Goal: Task Accomplishment & Management: Manage account settings

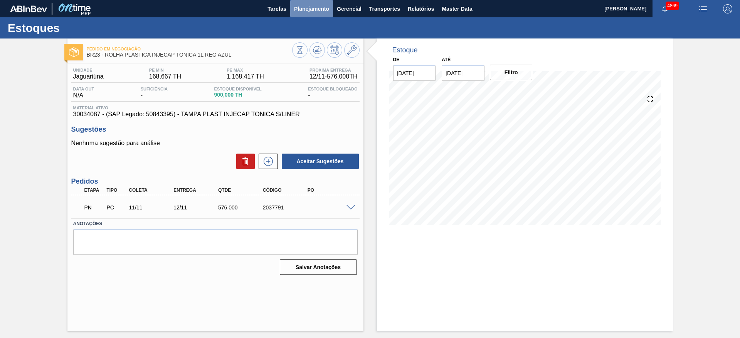
click at [297, 9] on span "Planejamento" at bounding box center [311, 8] width 35 height 9
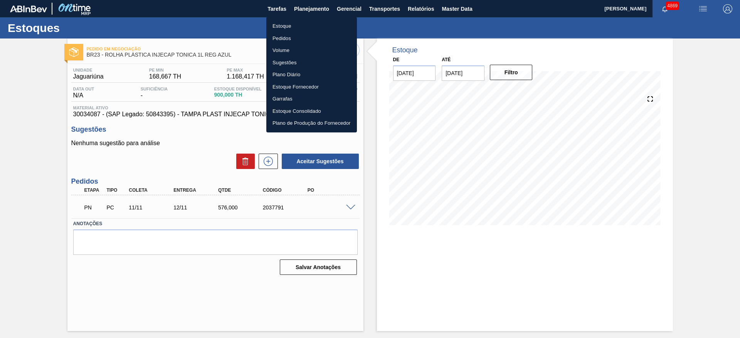
click at [300, 24] on li "Estoque" at bounding box center [311, 26] width 91 height 12
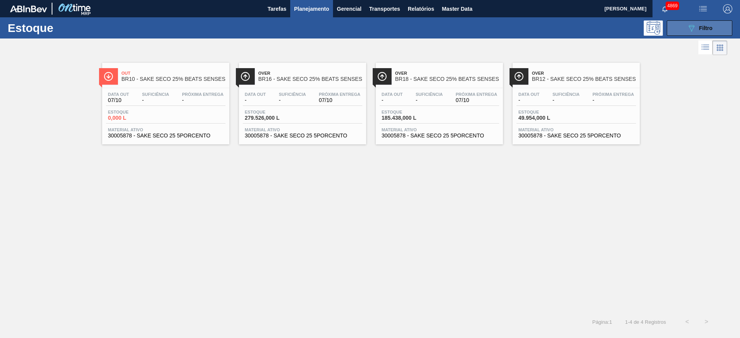
click at [676, 32] on button "089F7B8B-B2A5-4AFE-B5C0-19BA573D28AC Filtro" at bounding box center [700, 27] width 66 height 15
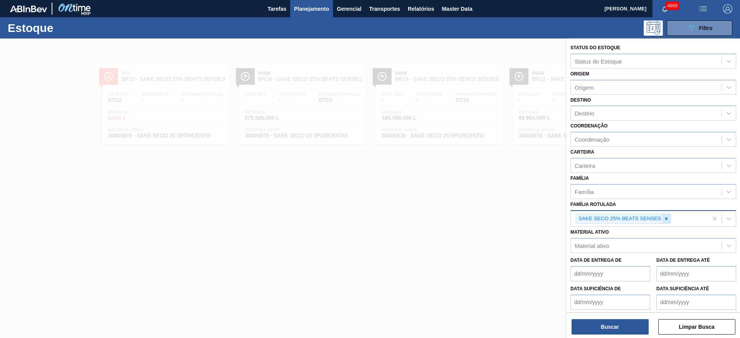
click at [667, 220] on icon at bounding box center [666, 218] width 5 height 5
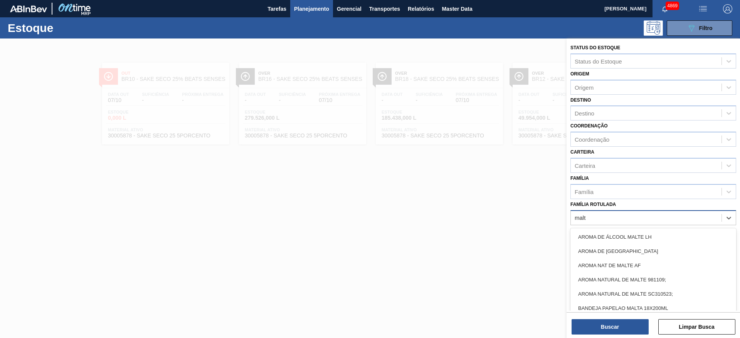
type Rotulada "malto"
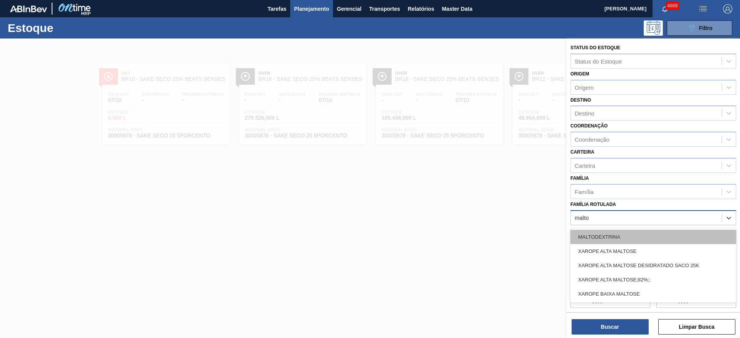
click at [629, 233] on div "MALTODEXTRINA" at bounding box center [654, 237] width 166 height 14
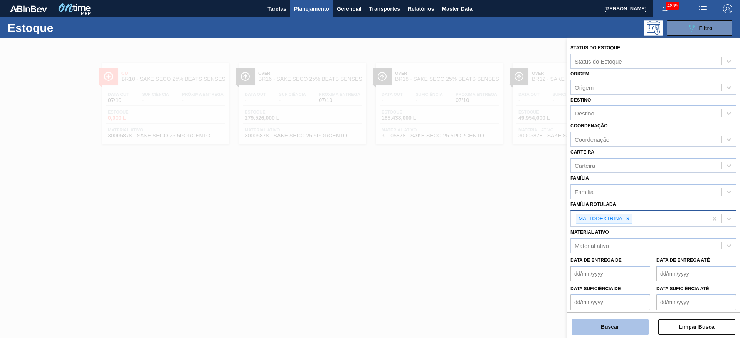
click at [629, 323] on button "Buscar" at bounding box center [610, 327] width 77 height 15
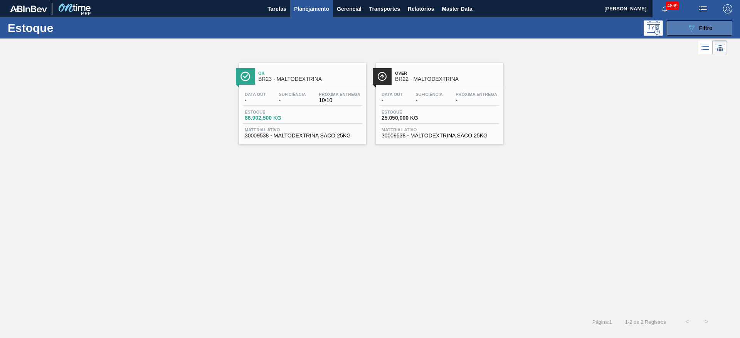
click at [704, 22] on button "089F7B8B-B2A5-4AFE-B5C0-19BA573D28AC Filtro" at bounding box center [700, 27] width 66 height 15
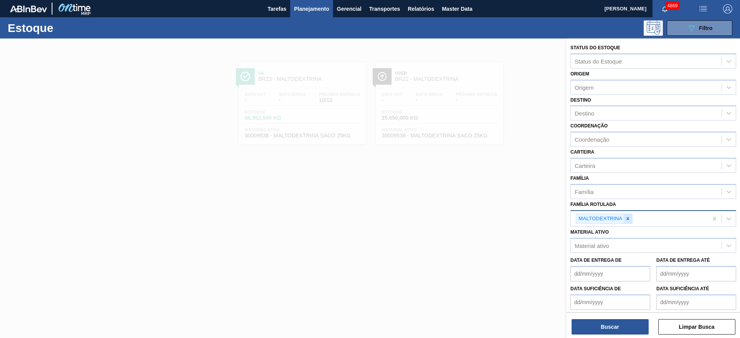
click at [629, 219] on icon at bounding box center [627, 218] width 5 height 5
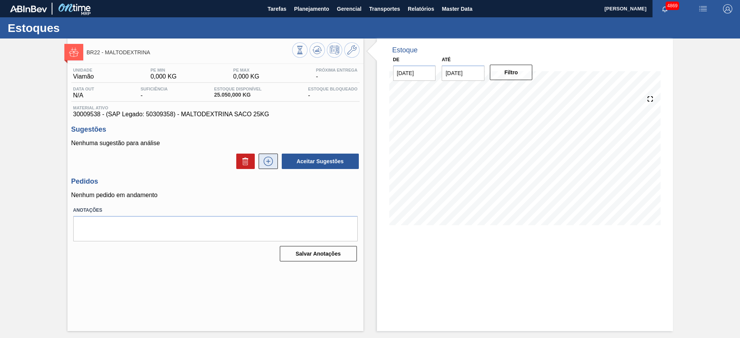
click at [270, 162] on icon at bounding box center [268, 161] width 12 height 9
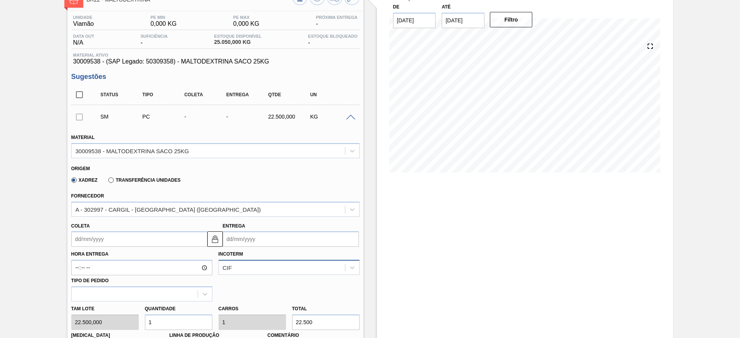
scroll to position [116, 0]
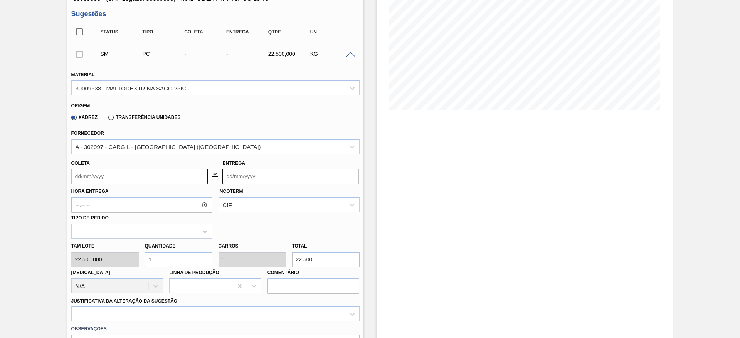
click at [176, 171] on input "Coleta" at bounding box center [139, 176] width 136 height 15
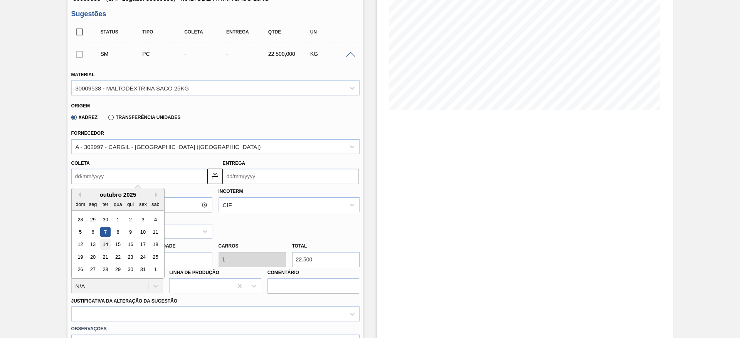
click at [107, 246] on div "14" at bounding box center [105, 245] width 10 height 10
type input "[DATE]"
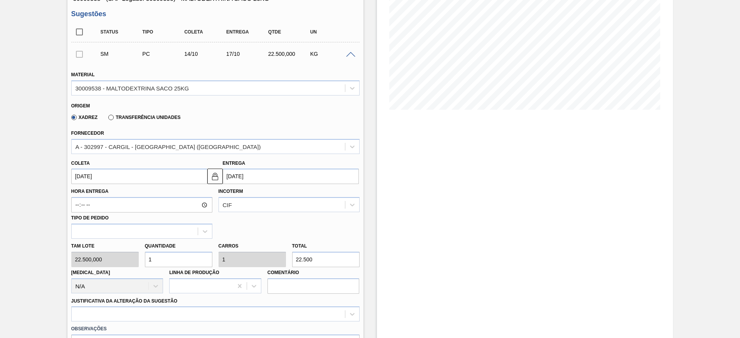
scroll to position [173, 0]
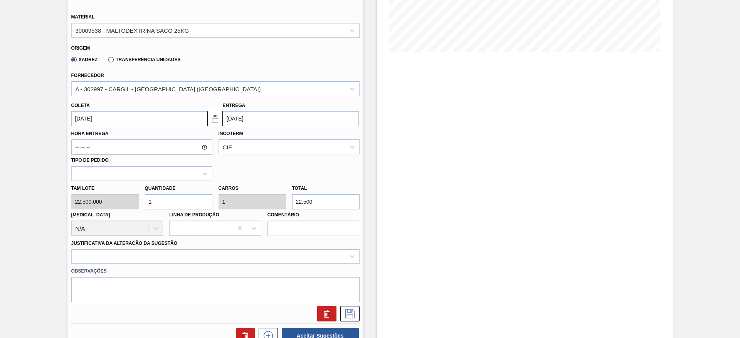
click at [214, 260] on div at bounding box center [215, 256] width 288 height 15
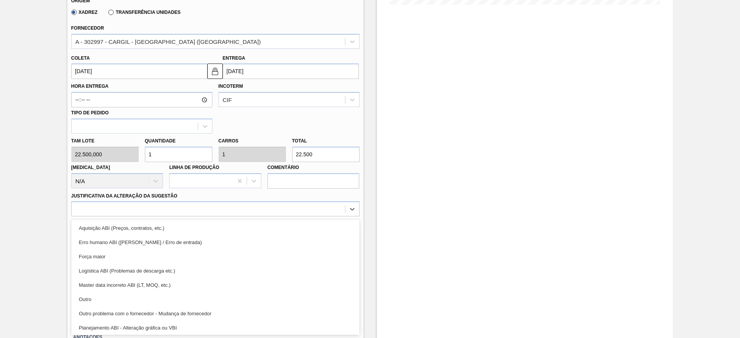
drag, startPoint x: 222, startPoint y: 304, endPoint x: 226, endPoint y: 289, distance: 14.9
click at [222, 301] on div "Outro" at bounding box center [215, 300] width 288 height 14
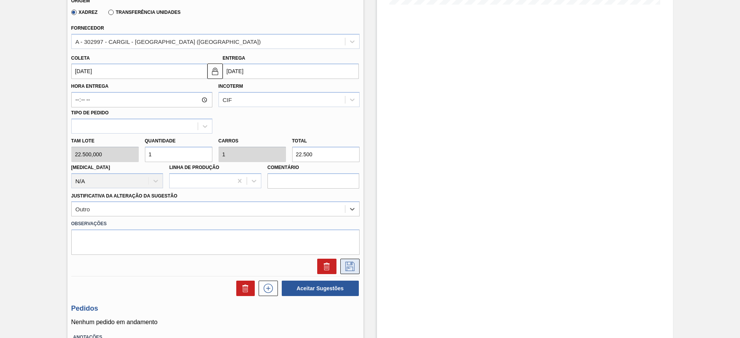
click at [344, 266] on icon at bounding box center [350, 266] width 12 height 9
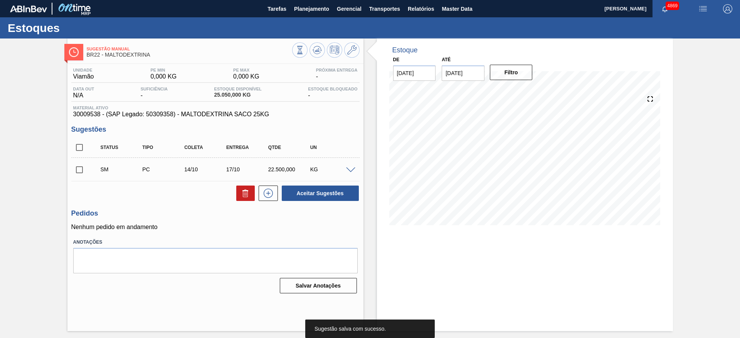
scroll to position [0, 0]
click at [80, 173] on input "checkbox" at bounding box center [79, 170] width 16 height 16
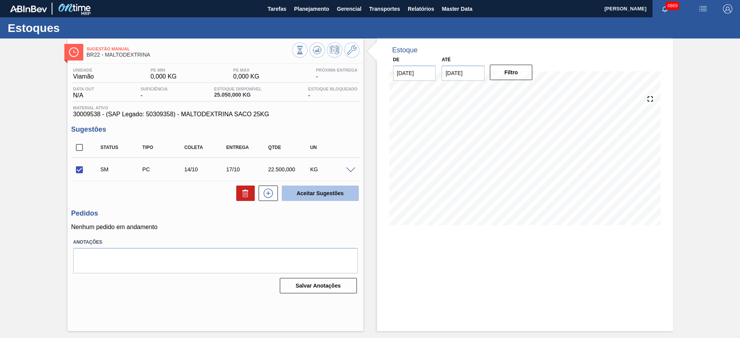
click at [311, 198] on button "Aceitar Sugestões" at bounding box center [320, 193] width 77 height 15
checkbox input "false"
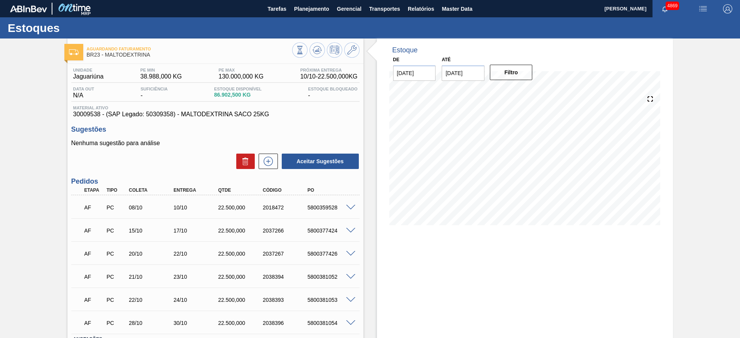
scroll to position [59, 0]
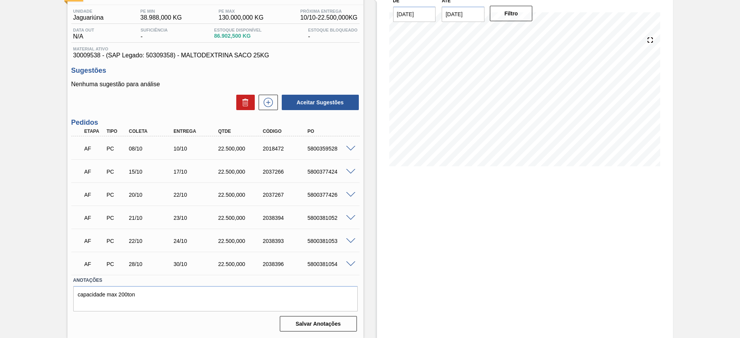
click at [456, 15] on input "[DATE]" at bounding box center [463, 14] width 43 height 15
click at [527, 34] on button "Next Month" at bounding box center [527, 32] width 5 height 5
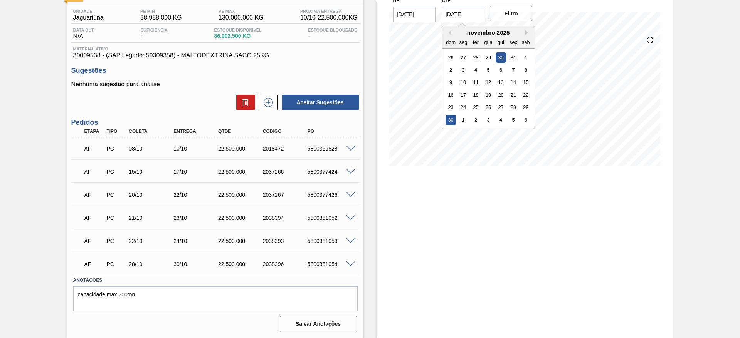
click at [453, 118] on div "30" at bounding box center [451, 120] width 10 height 10
type input "30/11/2025"
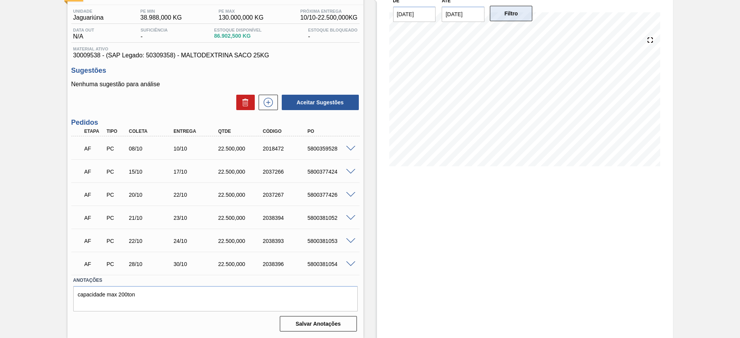
click at [518, 18] on button "Filtro" at bounding box center [511, 13] width 43 height 15
click at [351, 264] on span at bounding box center [350, 265] width 9 height 6
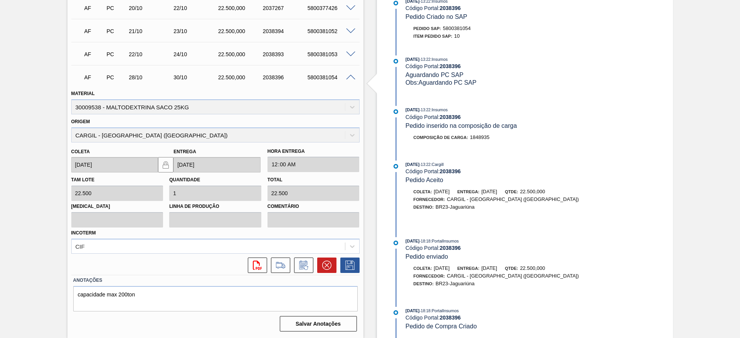
scroll to position [72, 0]
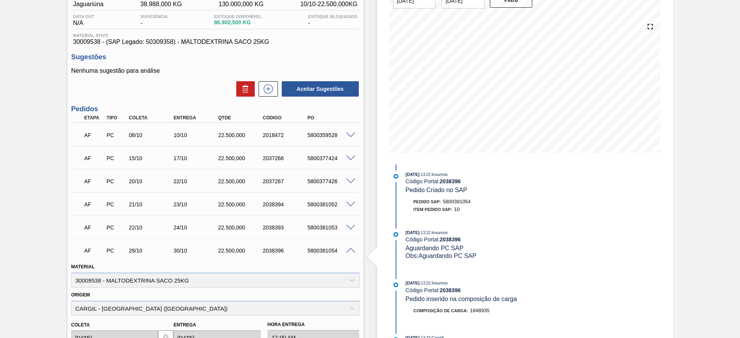
click at [352, 201] on div at bounding box center [351, 204] width 15 height 6
click at [352, 202] on span at bounding box center [350, 205] width 9 height 6
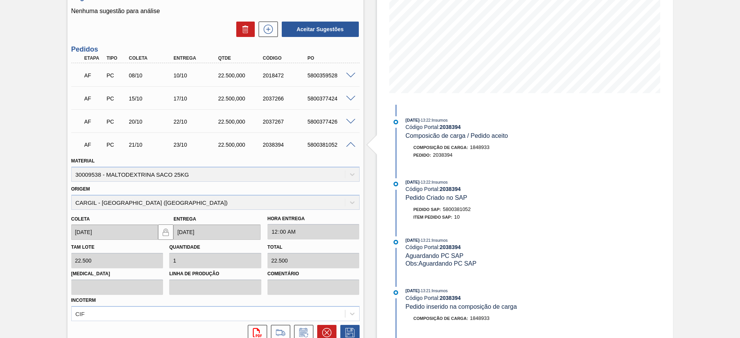
scroll to position [188, 0]
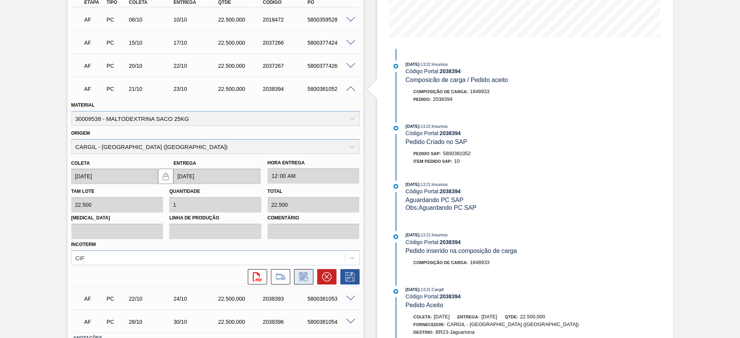
click at [307, 275] on icon at bounding box center [304, 277] width 12 height 9
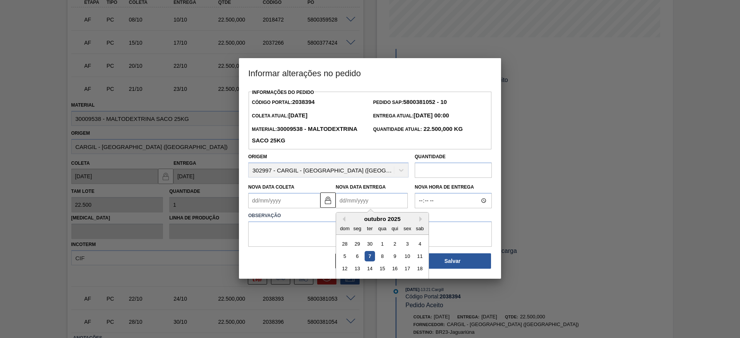
click at [356, 204] on Entrega2038394 "Nova Data Entrega" at bounding box center [372, 200] width 72 height 15
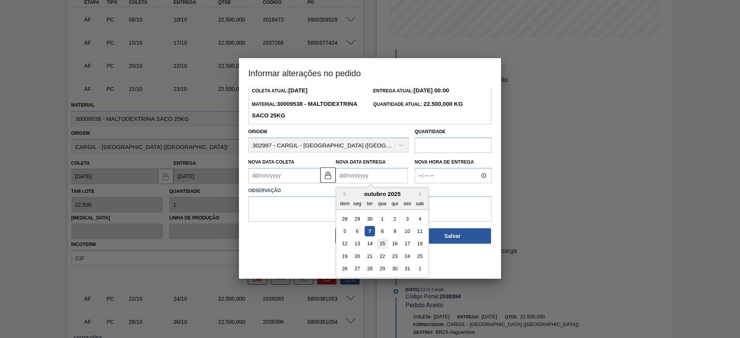
scroll to position [26, 0]
click at [395, 269] on div "30" at bounding box center [395, 268] width 10 height 10
type Coleta2038394 "28/10/2025"
type Entrega2038394 "[DATE]"
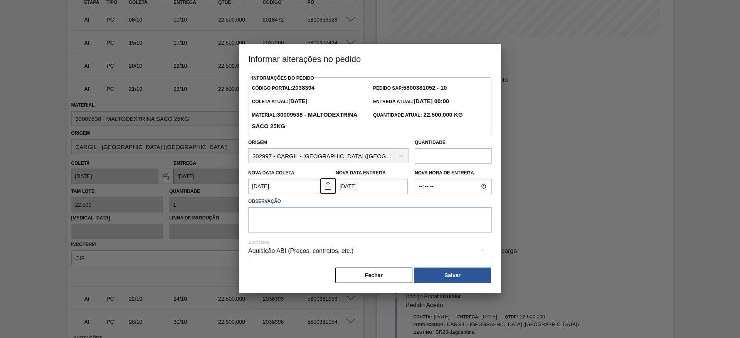
scroll to position [0, 0]
click at [359, 226] on textarea at bounding box center [370, 219] width 244 height 25
type textarea "data"
click at [361, 248] on div "Aquisição ABI (Preços, contratos, etc.)" at bounding box center [370, 252] width 244 height 22
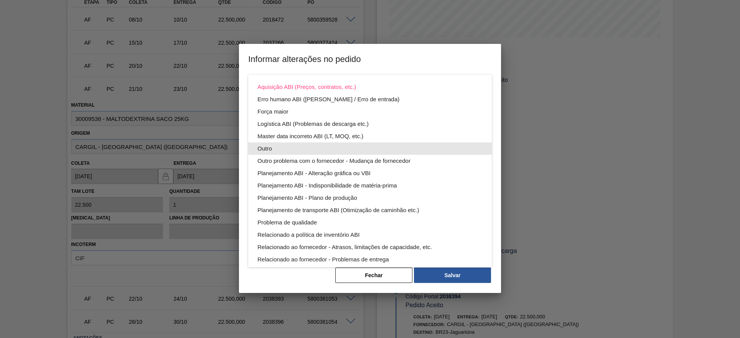
drag, startPoint x: 309, startPoint y: 145, endPoint x: 318, endPoint y: 144, distance: 8.9
click at [310, 145] on div "Outro" at bounding box center [370, 149] width 225 height 12
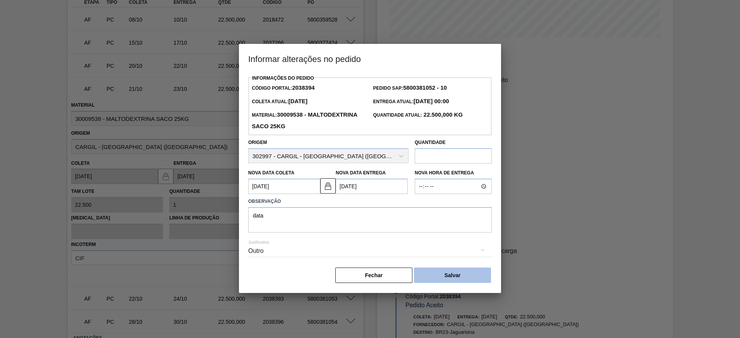
click at [453, 279] on button "Salvar" at bounding box center [452, 275] width 77 height 15
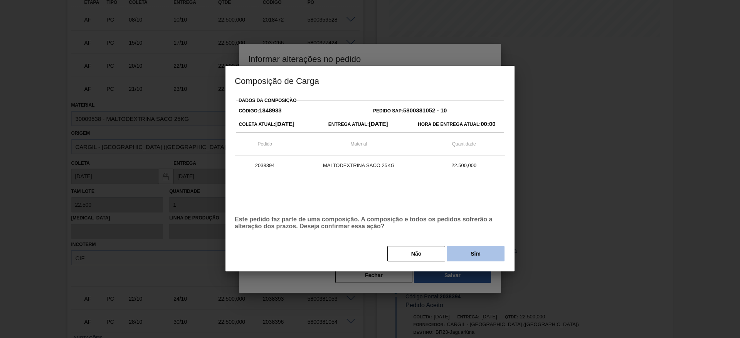
click at [464, 251] on button "Sim" at bounding box center [476, 253] width 58 height 15
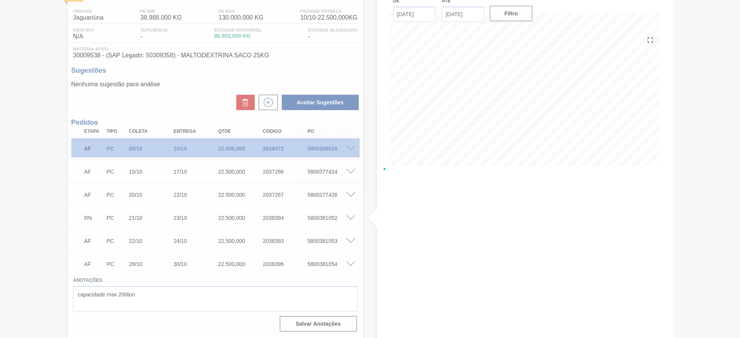
scroll to position [59, 0]
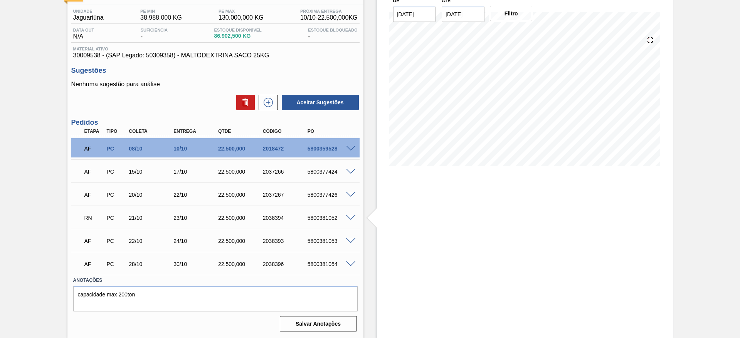
click at [352, 240] on span at bounding box center [350, 242] width 9 height 6
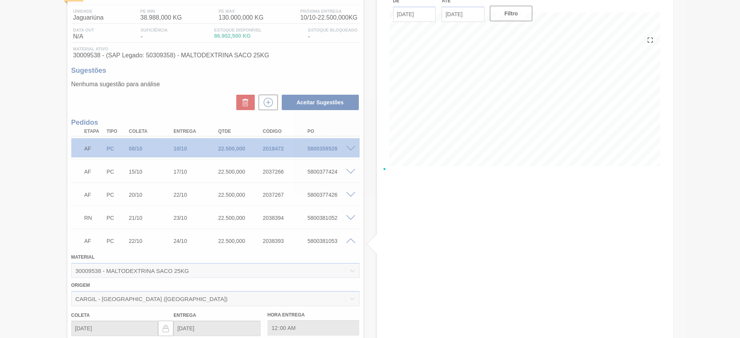
scroll to position [188, 0]
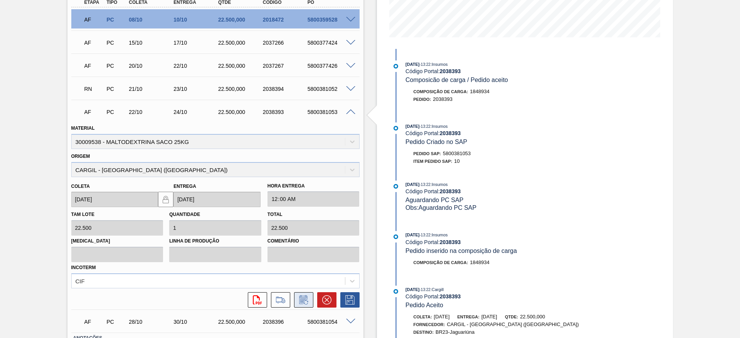
click at [303, 300] on icon at bounding box center [304, 300] width 12 height 9
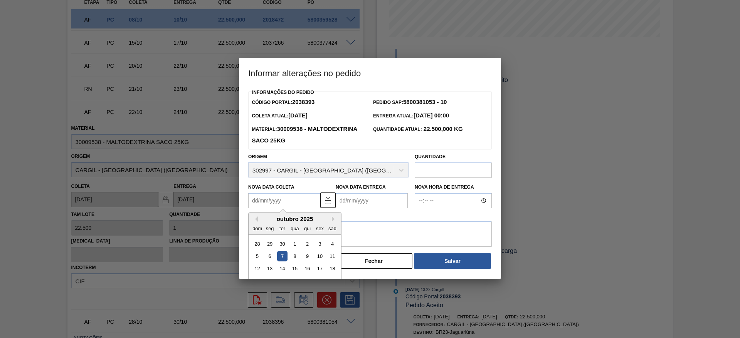
click at [308, 199] on Coleta2038393 "Nova Data Coleta" at bounding box center [284, 200] width 72 height 15
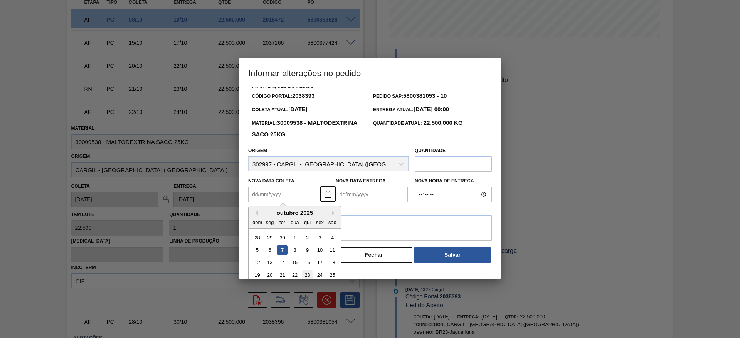
scroll to position [26, 0]
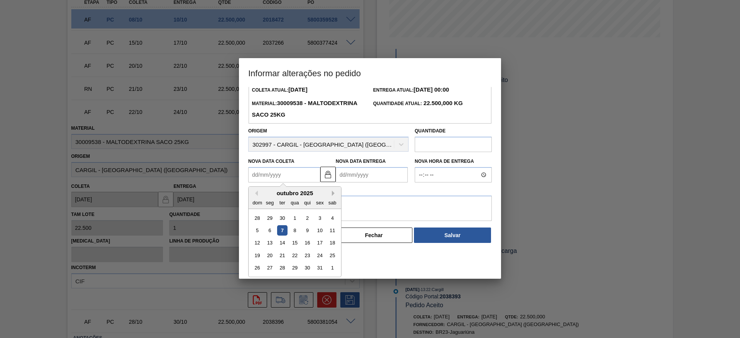
click at [335, 196] on button "Next Month" at bounding box center [334, 193] width 5 height 5
click at [285, 233] on div "4" at bounding box center [282, 231] width 10 height 10
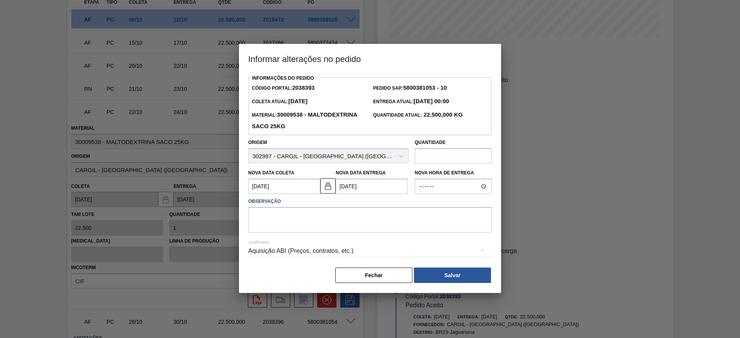
type Coleta2038393 "04/11/2025"
type Entrega2038393 "06/11/2025"
click at [373, 223] on textarea at bounding box center [370, 219] width 244 height 25
type textarea "data"
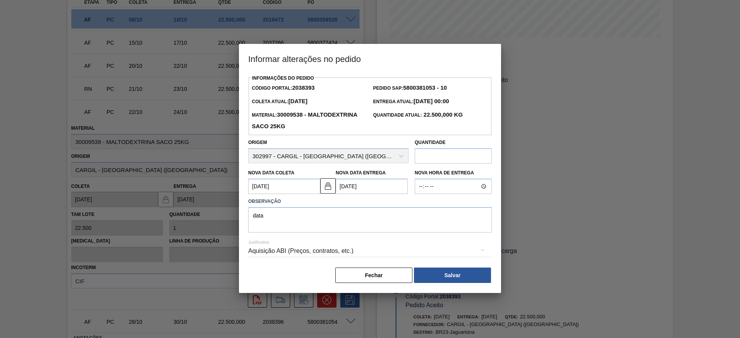
click at [375, 251] on div "Aquisição ABI (Preços, contratos, etc.)" at bounding box center [370, 252] width 244 height 22
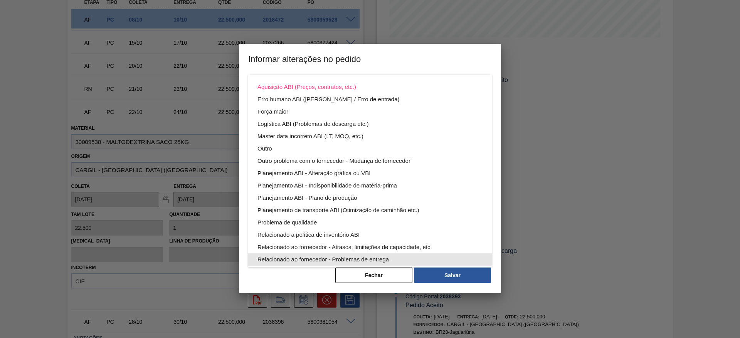
scroll to position [42, 0]
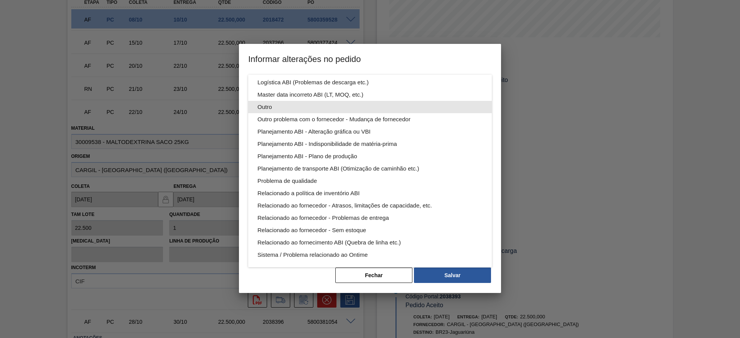
click at [324, 106] on div "Outro" at bounding box center [370, 107] width 225 height 12
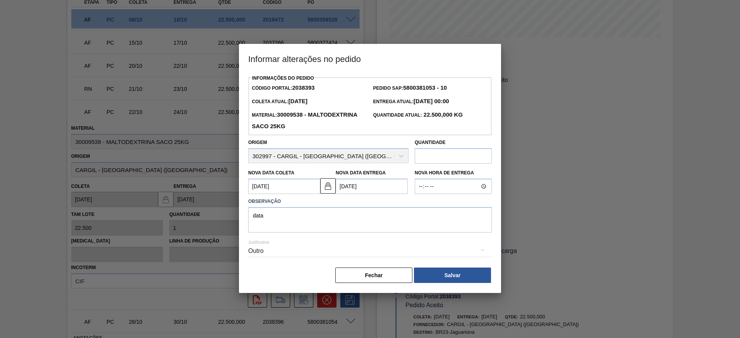
scroll to position [0, 0]
click at [484, 276] on button "Salvar" at bounding box center [452, 275] width 77 height 15
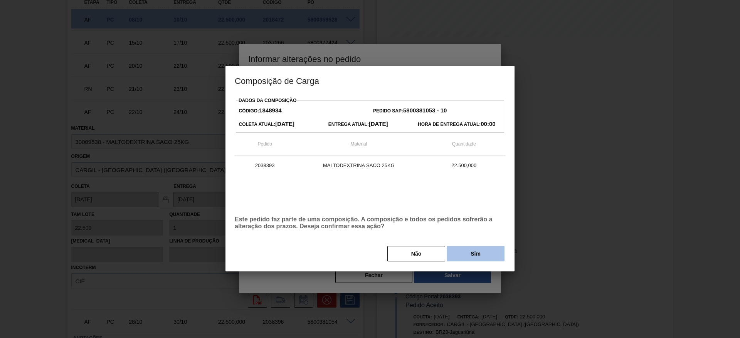
click at [460, 251] on button "Sim" at bounding box center [476, 253] width 58 height 15
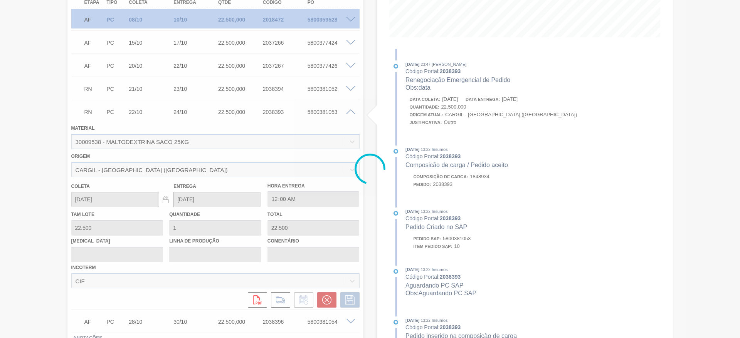
scroll to position [59, 0]
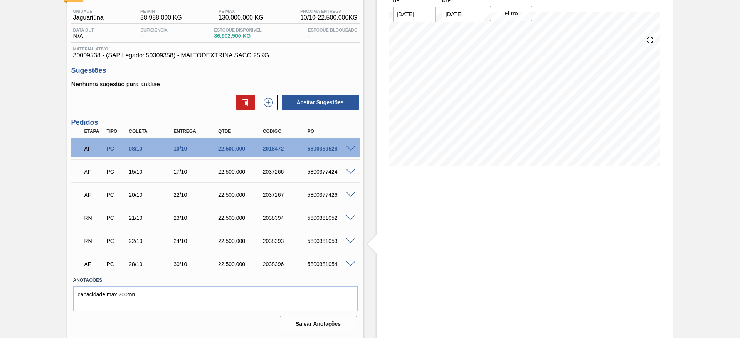
click at [350, 219] on span at bounding box center [350, 218] width 9 height 6
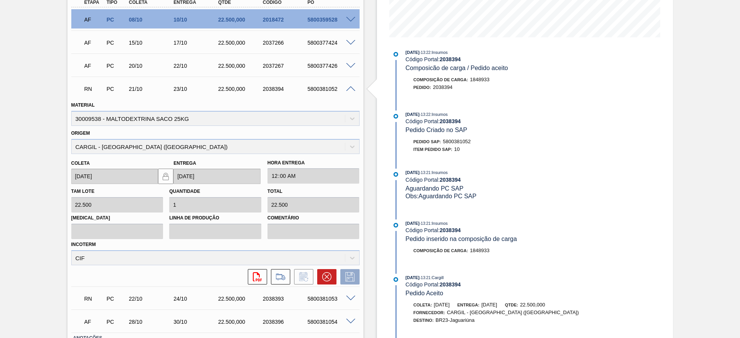
scroll to position [0, 0]
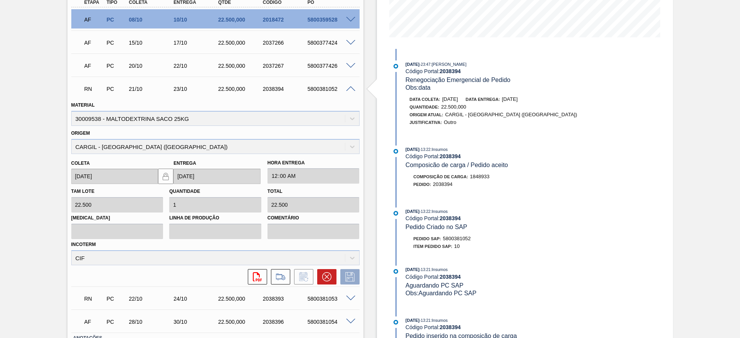
click at [350, 88] on span at bounding box center [350, 89] width 9 height 6
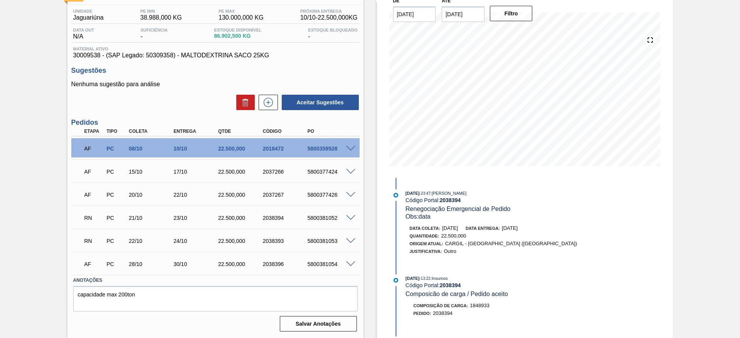
click at [348, 263] on span at bounding box center [350, 265] width 9 height 6
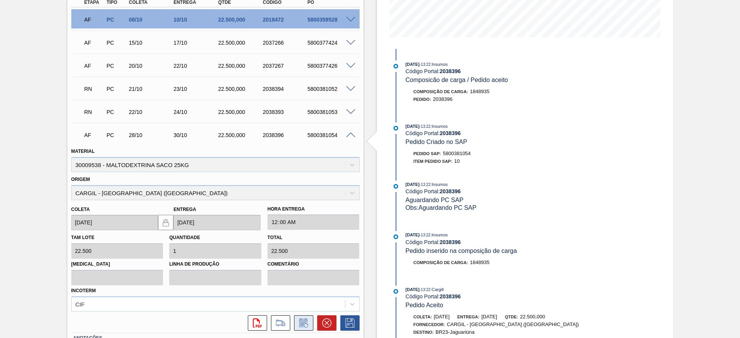
click at [306, 317] on button at bounding box center [303, 323] width 19 height 15
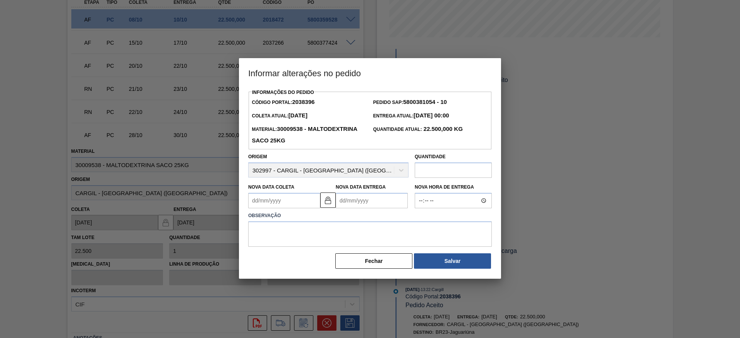
click at [193, 138] on div at bounding box center [370, 169] width 740 height 338
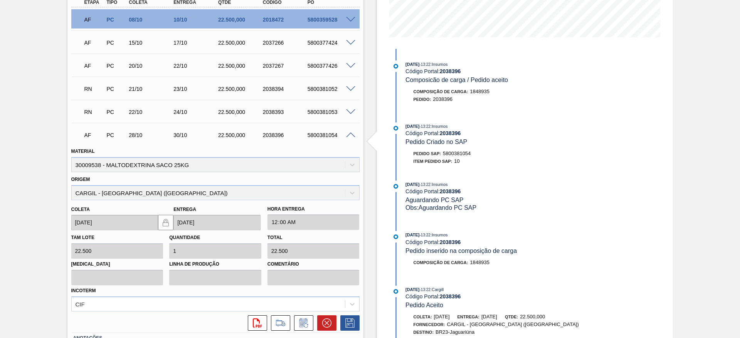
click at [346, 113] on span at bounding box center [350, 112] width 9 height 6
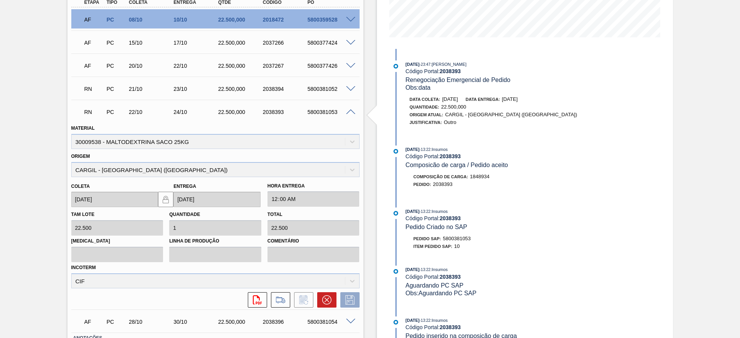
click at [346, 113] on span at bounding box center [350, 112] width 9 height 6
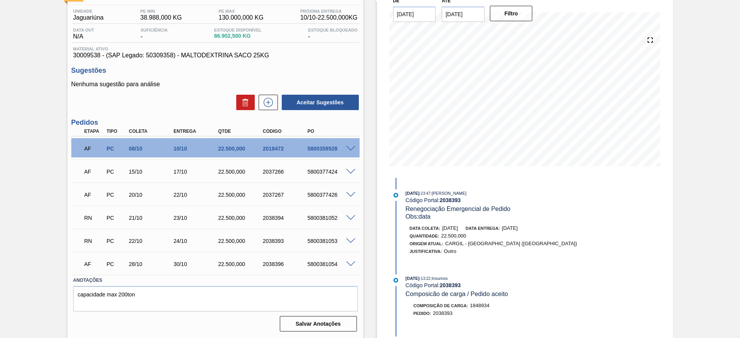
click at [350, 265] on span at bounding box center [350, 265] width 9 height 6
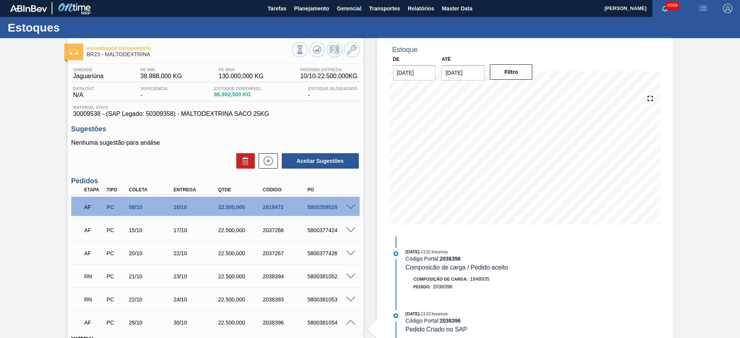
scroll to position [0, 0]
